Goal: Task Accomplishment & Management: Use online tool/utility

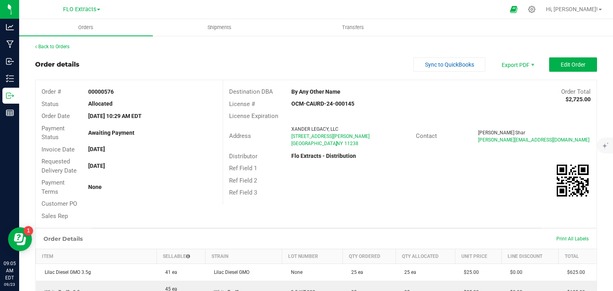
scroll to position [120, 0]
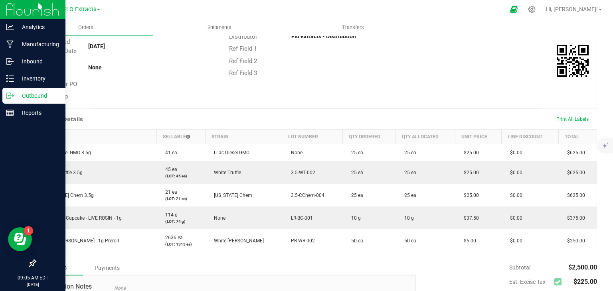
click at [21, 98] on p "Outbound" at bounding box center [38, 96] width 48 height 10
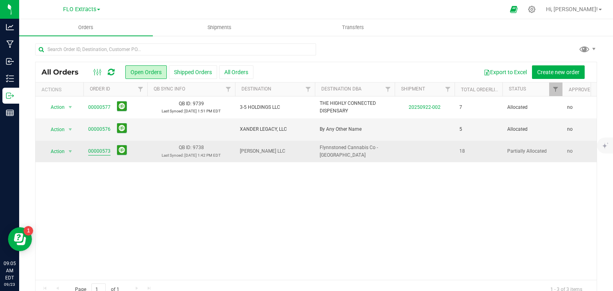
click at [104, 151] on link "00000573" at bounding box center [99, 152] width 22 height 8
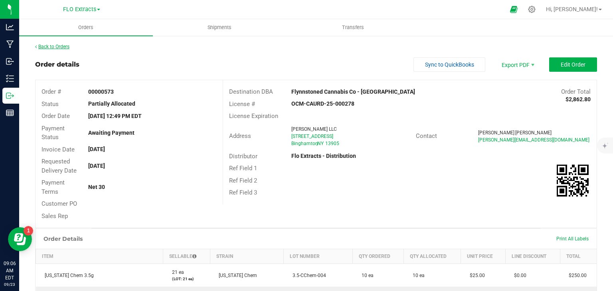
click at [55, 48] on link "Back to Orders" at bounding box center [52, 47] width 34 height 6
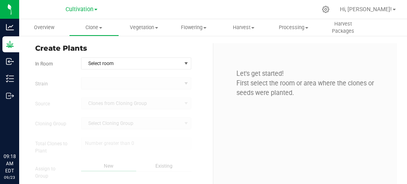
type input "9/23/2025 9:18 AM"
click at [336, 14] on div at bounding box center [326, 9] width 20 height 17
click at [330, 10] on icon at bounding box center [325, 9] width 8 height 8
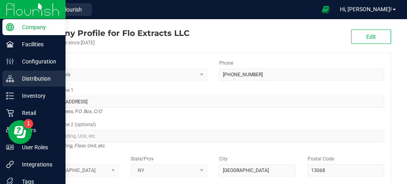
click at [32, 77] on p "Distribution" at bounding box center [38, 79] width 48 height 10
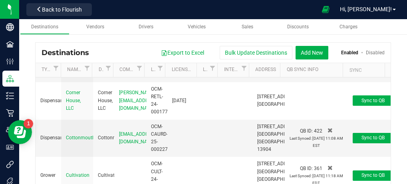
scroll to position [599, 0]
